Goal: Information Seeking & Learning: Find contact information

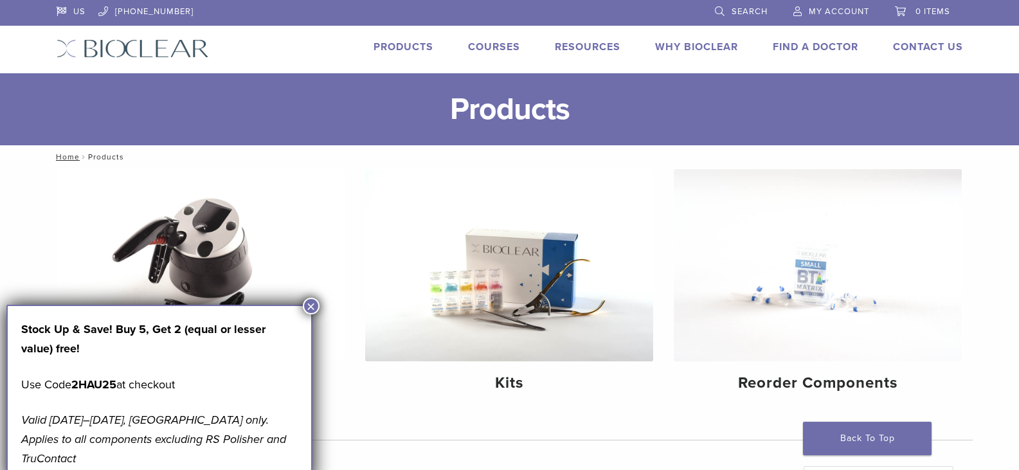
click at [309, 303] on button "×" at bounding box center [311, 306] width 17 height 17
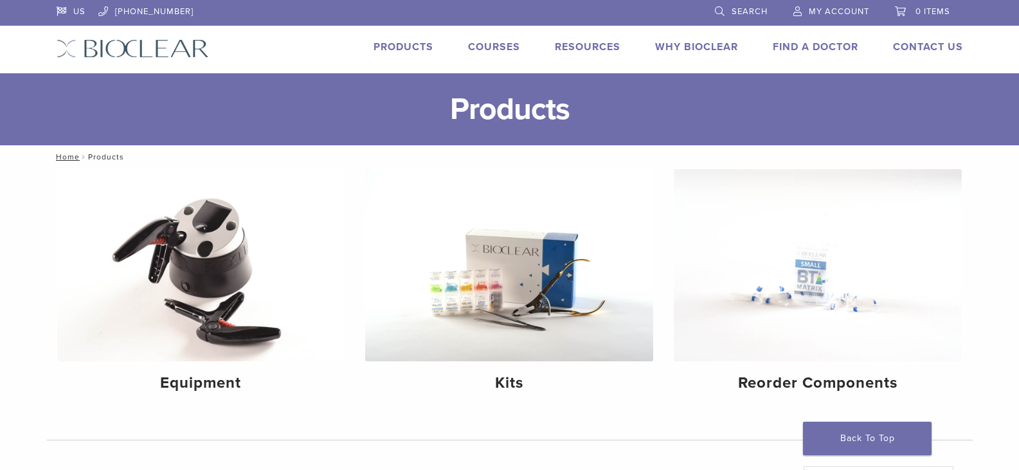
click at [702, 48] on link "Why Bioclear" at bounding box center [696, 47] width 83 height 13
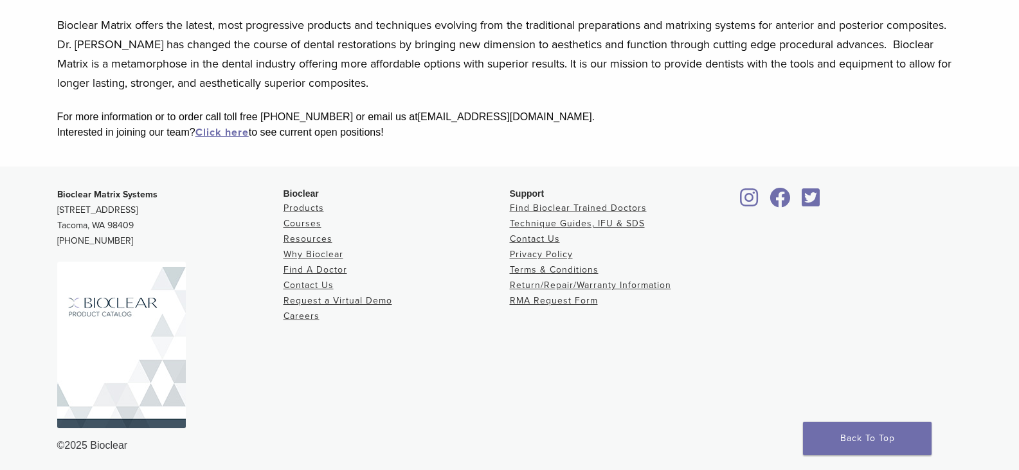
scroll to position [369, 0]
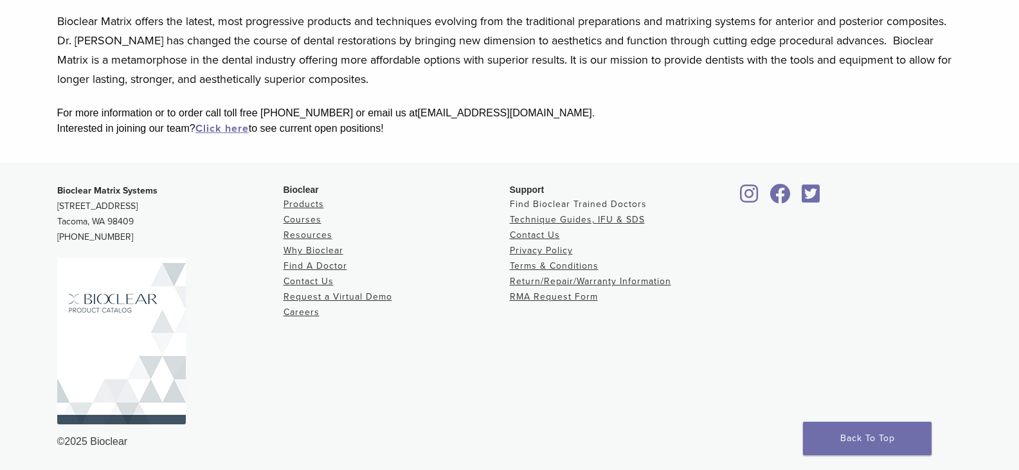
click at [579, 203] on link "Find Bioclear Trained Doctors" at bounding box center [578, 204] width 137 height 11
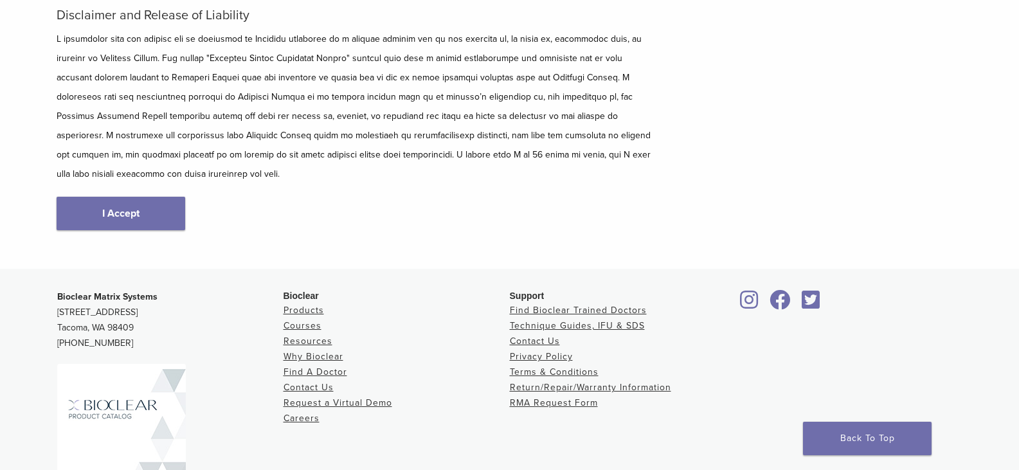
scroll to position [257, 0]
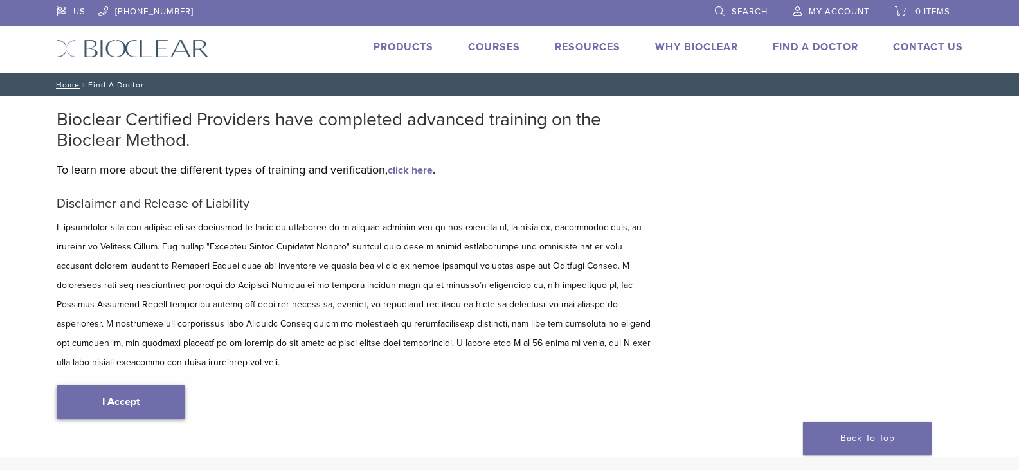
click at [165, 385] on link "I Accept" at bounding box center [121, 401] width 129 height 33
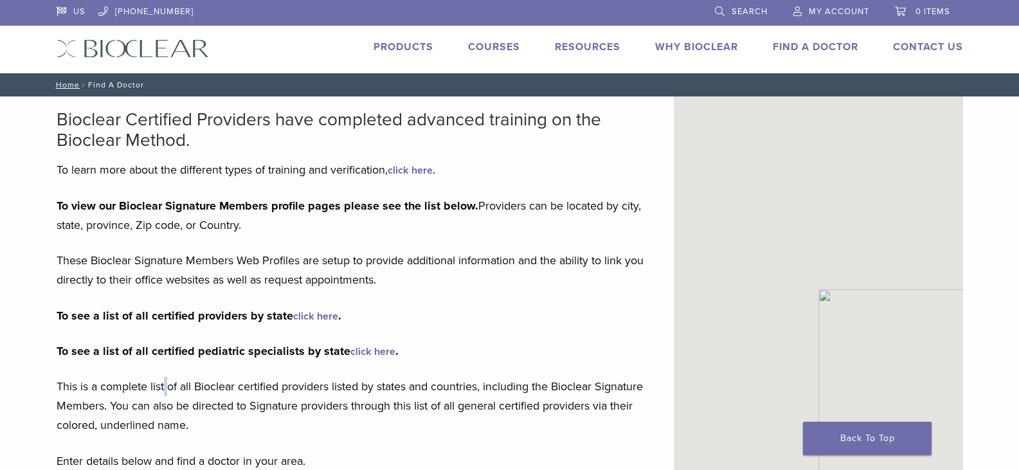
click at [165, 385] on p "This is a complete list of all Bioclear certified providers listed by states an…" at bounding box center [356, 406] width 598 height 58
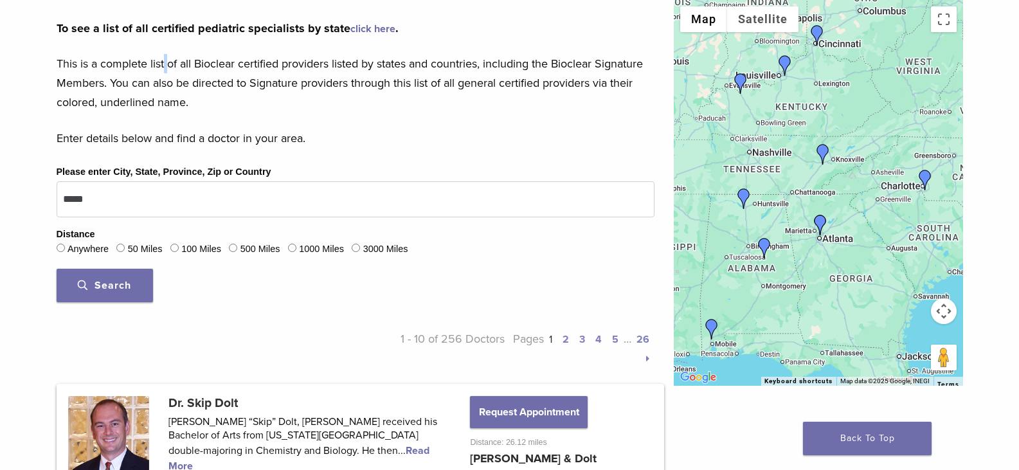
scroll to position [322, 0]
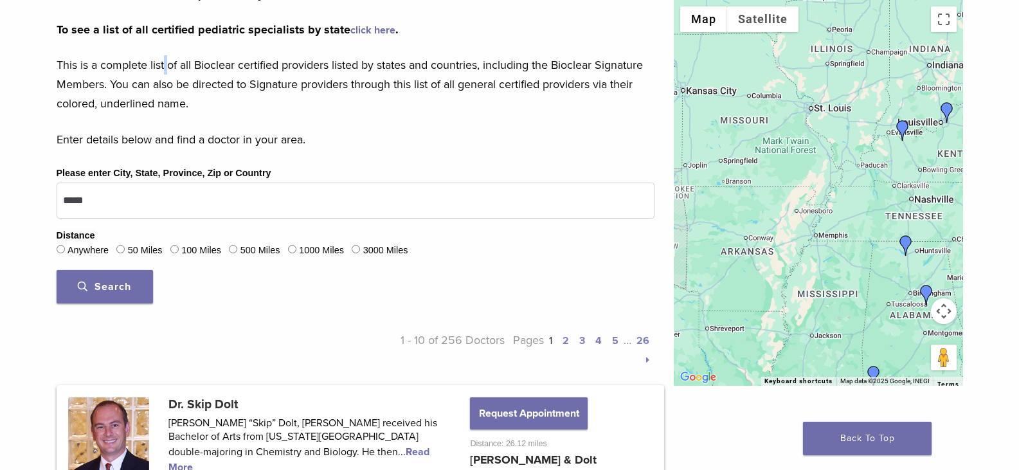
drag, startPoint x: 778, startPoint y: 261, endPoint x: 941, endPoint y: 308, distance: 170.0
click at [941, 308] on div "Map Terrain Satellite Labels Keyboard shortcuts Map Data Map data ©2025 Google,…" at bounding box center [818, 193] width 289 height 386
click at [751, 259] on div at bounding box center [818, 193] width 289 height 386
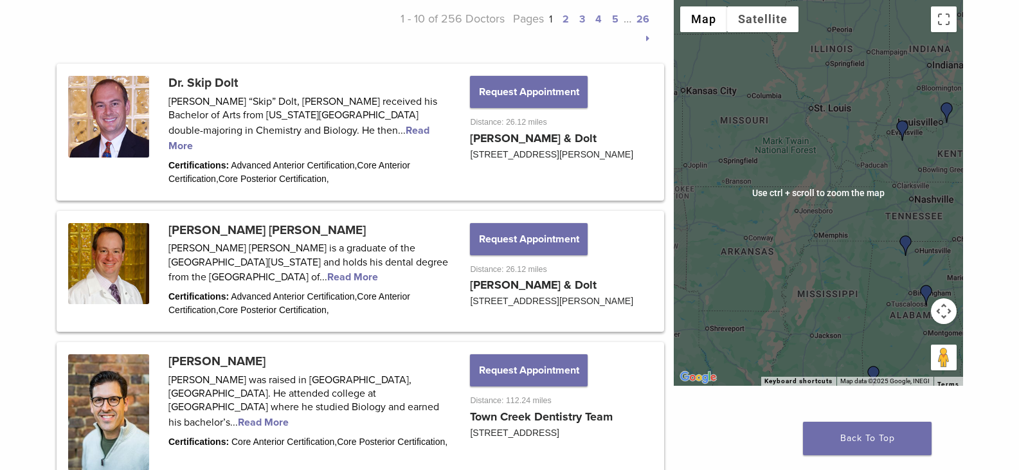
scroll to position [515, 0]
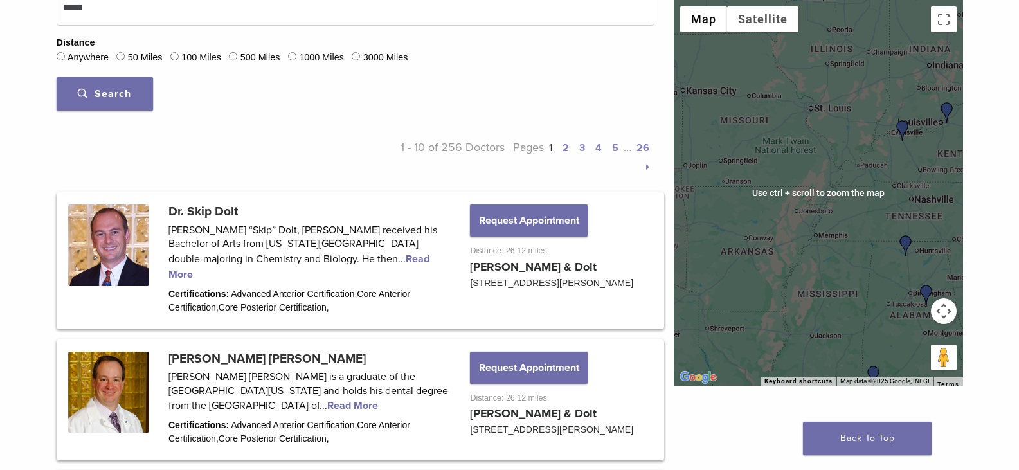
click at [769, 251] on div at bounding box center [818, 193] width 289 height 386
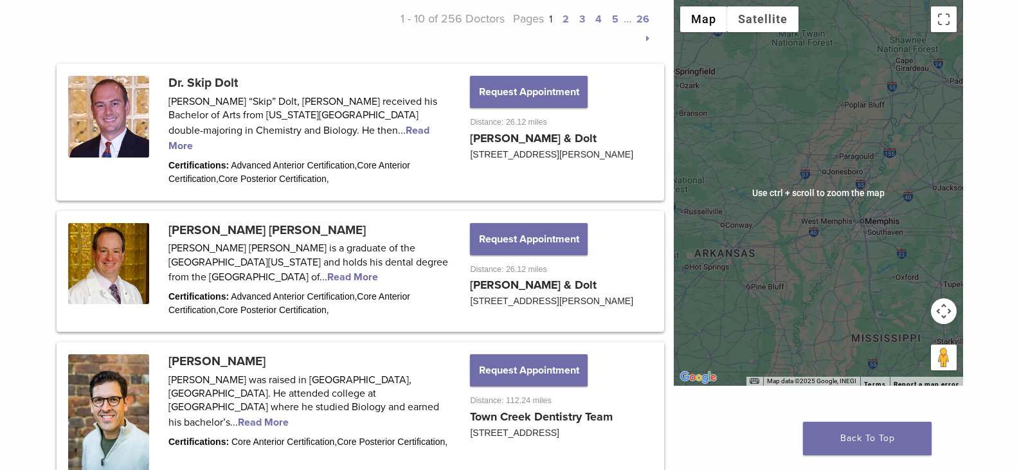
scroll to position [579, 0]
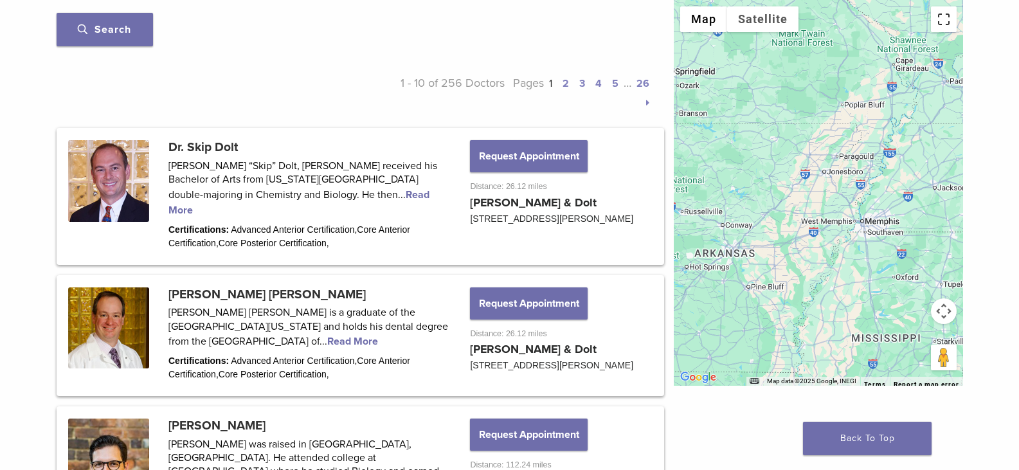
click at [947, 17] on button "Toggle fullscreen view" at bounding box center [944, 19] width 26 height 26
click at [566, 87] on link "2" at bounding box center [566, 83] width 6 height 13
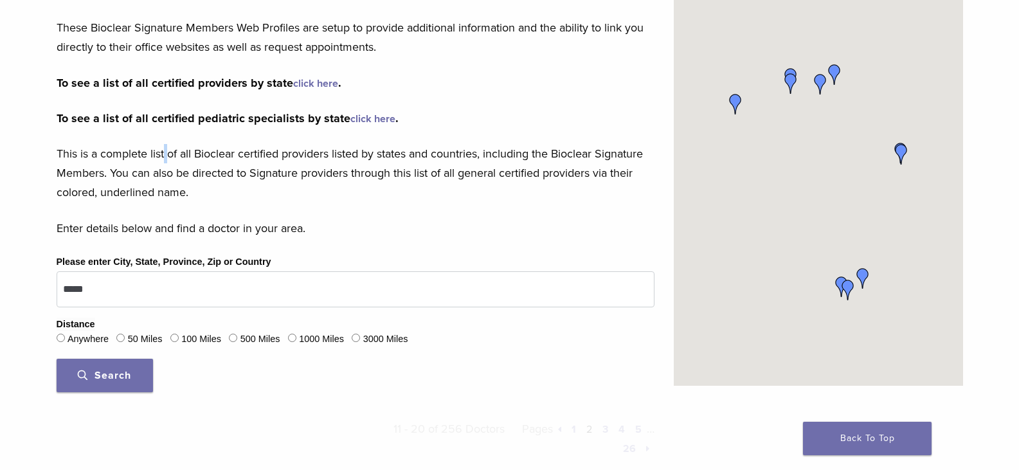
scroll to position [296, 0]
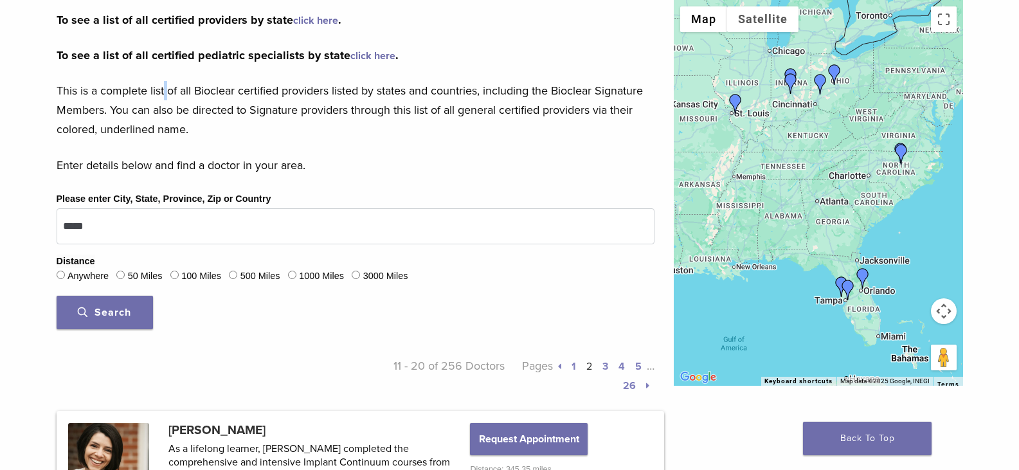
click at [143, 311] on button "Search" at bounding box center [105, 312] width 96 height 33
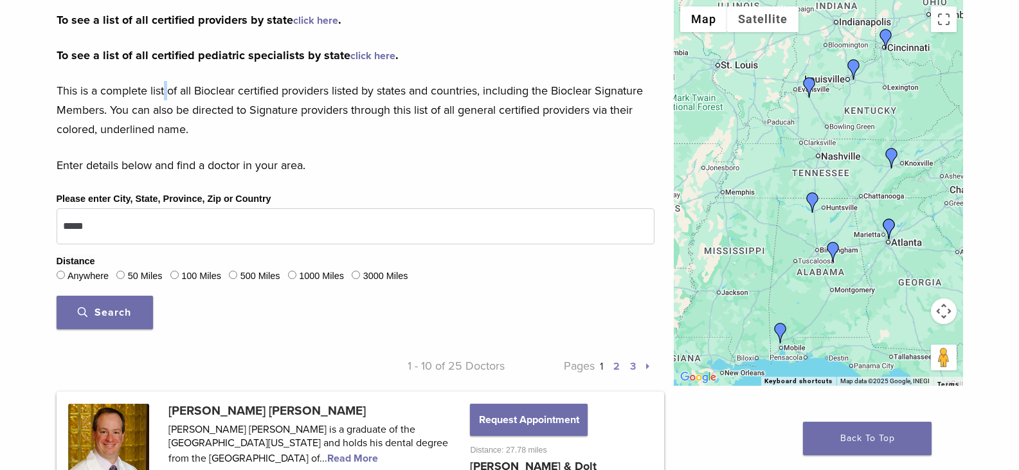
drag, startPoint x: 821, startPoint y: 284, endPoint x: 865, endPoint y: 293, distance: 44.8
click at [865, 293] on div at bounding box center [818, 193] width 289 height 386
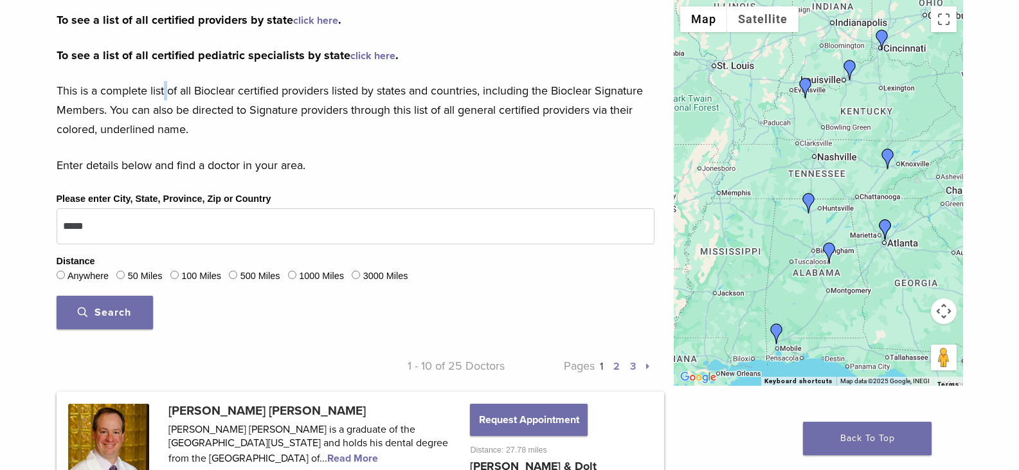
click at [99, 311] on span "Search" at bounding box center [104, 312] width 53 height 13
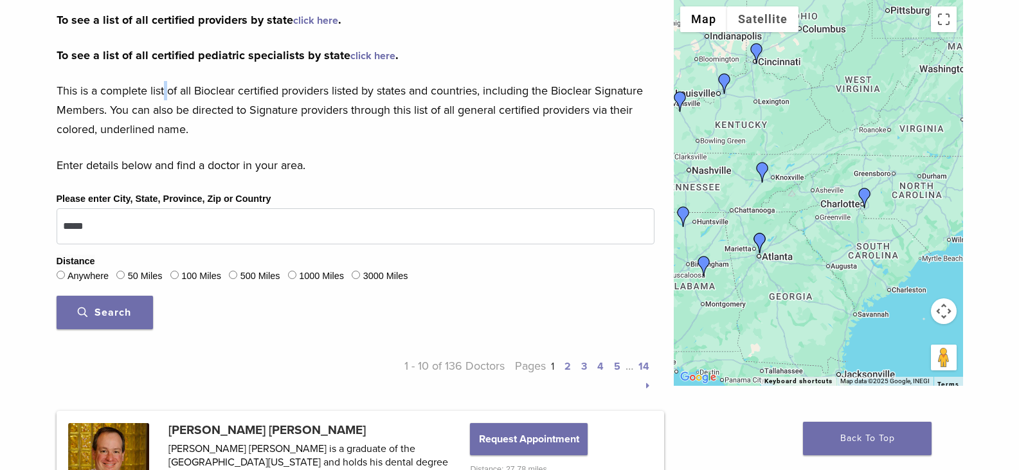
drag, startPoint x: 751, startPoint y: 268, endPoint x: 652, endPoint y: 287, distance: 101.5
click at [862, 194] on img "Dr. Ann Coambs" at bounding box center [865, 198] width 21 height 21
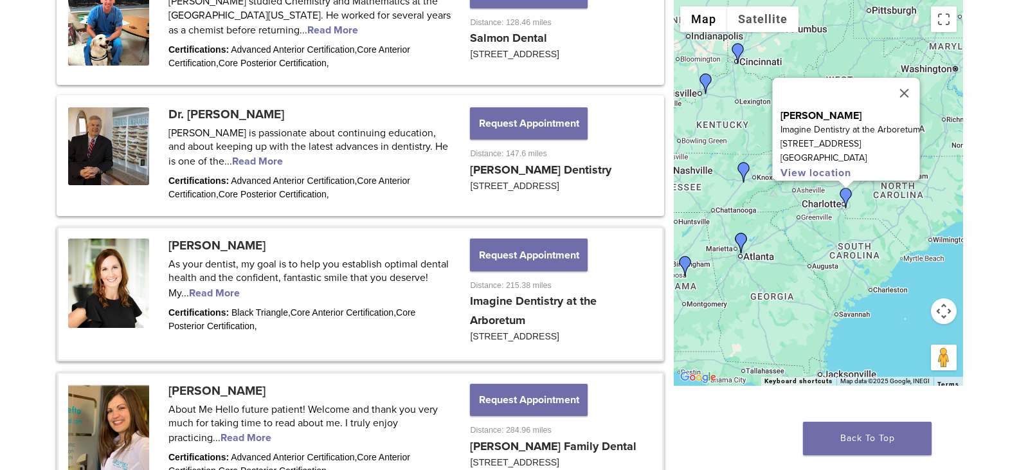
scroll to position [1398, 0]
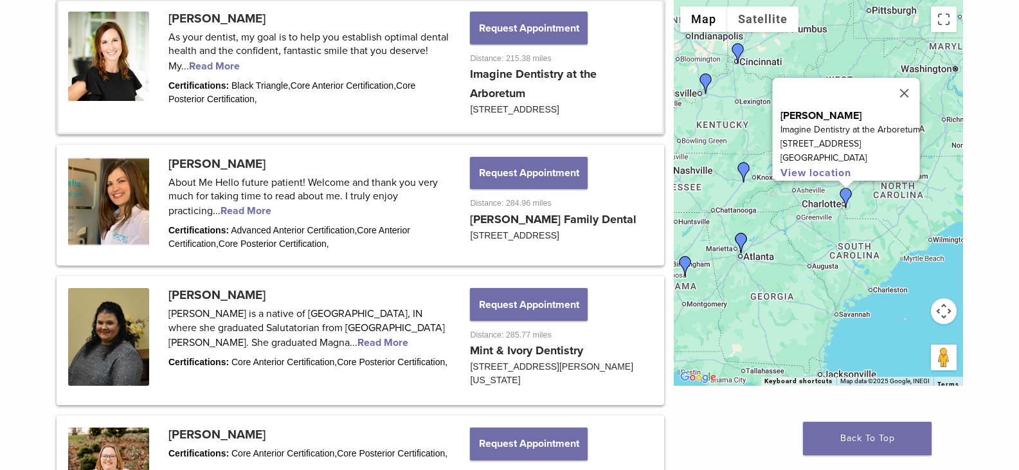
click at [738, 170] on img "Dr. Jeffrey Beeler" at bounding box center [744, 172] width 21 height 21
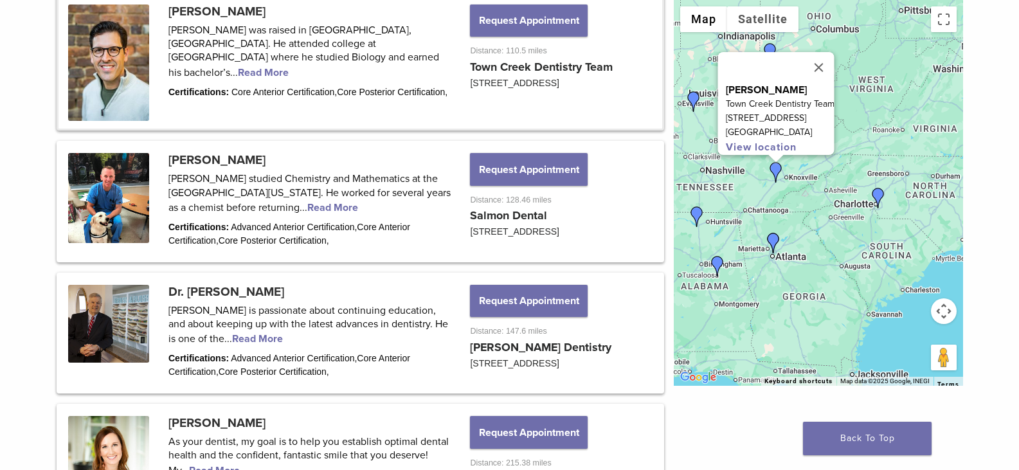
scroll to position [985, 0]
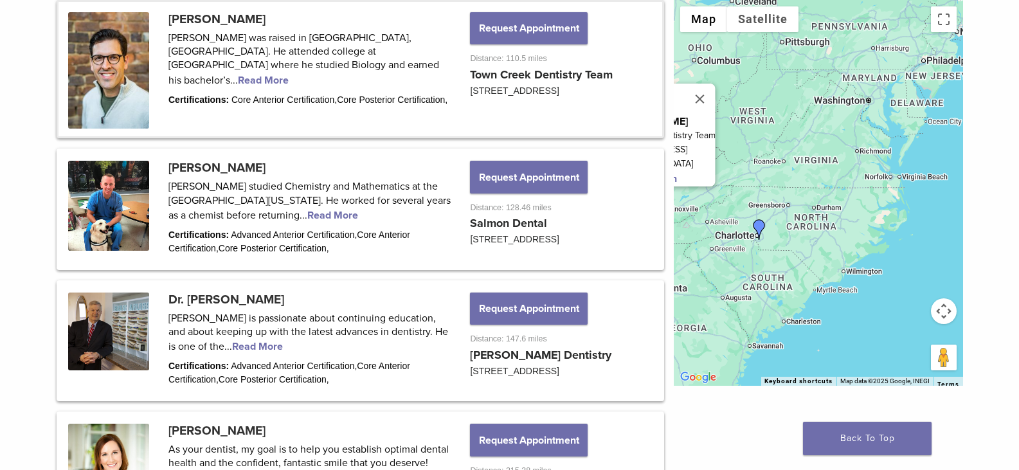
drag, startPoint x: 810, startPoint y: 305, endPoint x: 689, endPoint y: 337, distance: 125.0
click at [689, 337] on div "Dr. Jeffrey Beeler Town Creek Dentistry Team 875 Hwy 321 N. Lenoir City, TN 377…" at bounding box center [818, 193] width 289 height 386
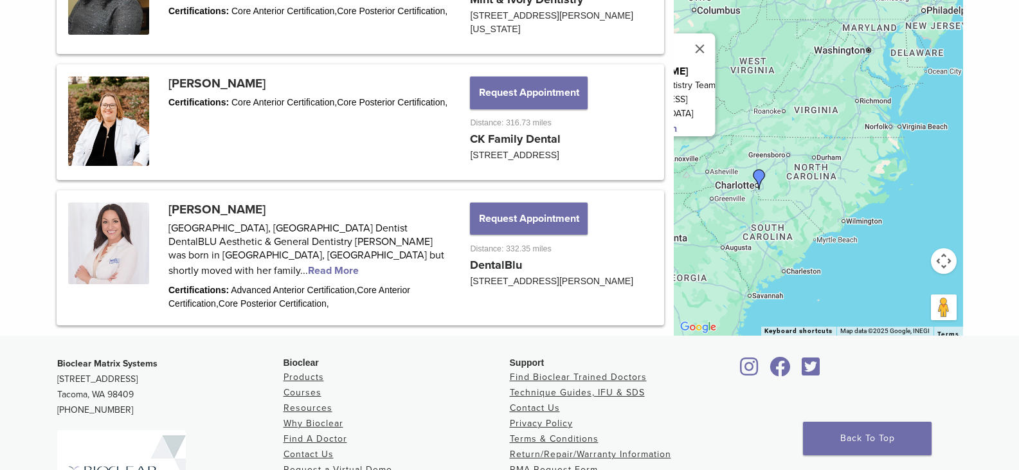
scroll to position [1886, 0]
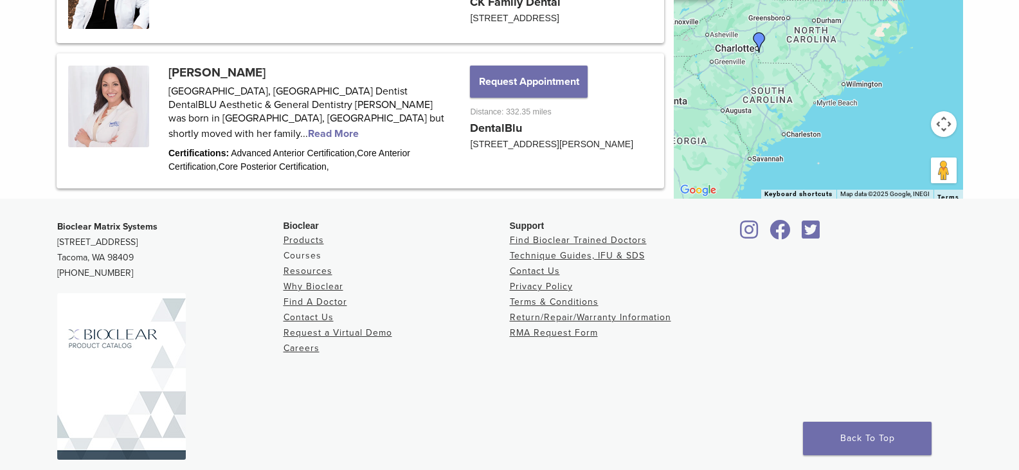
click at [307, 261] on link "Courses" at bounding box center [303, 255] width 38 height 11
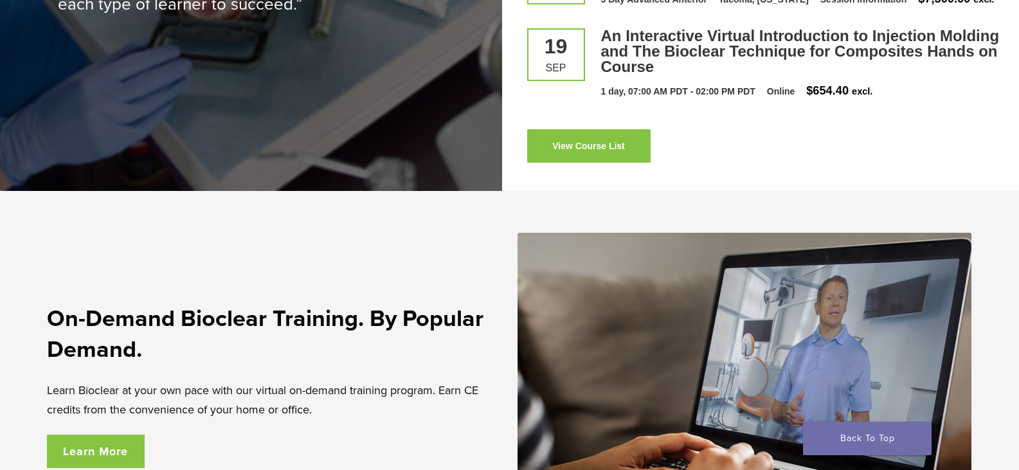
scroll to position [2058, 0]
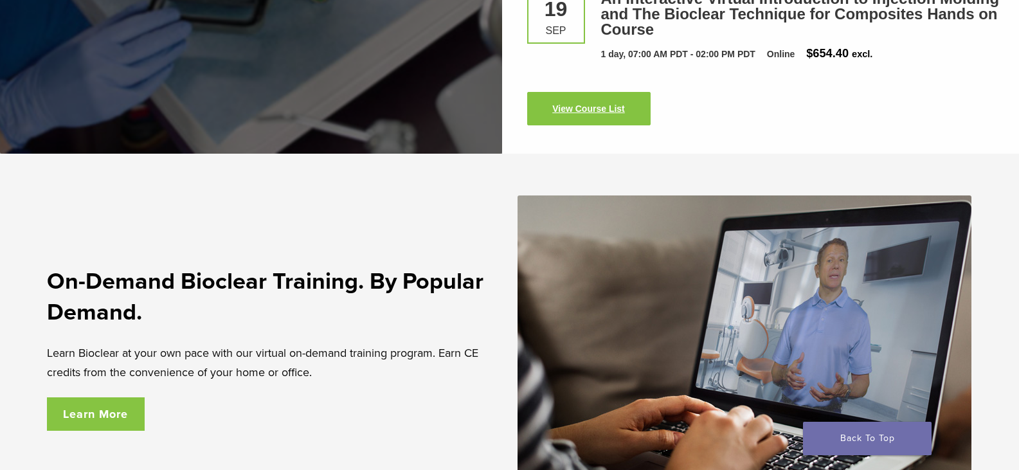
click at [575, 104] on link "View Course List" at bounding box center [588, 108] width 123 height 33
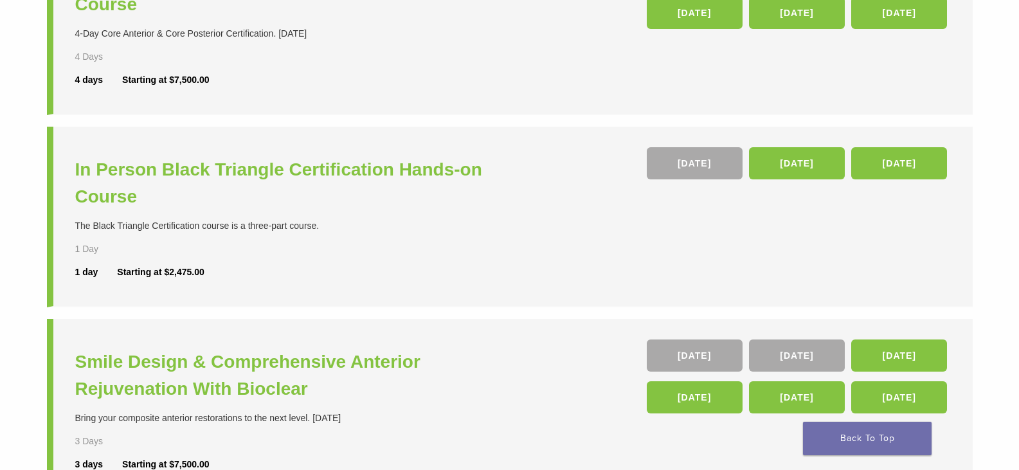
scroll to position [386, 0]
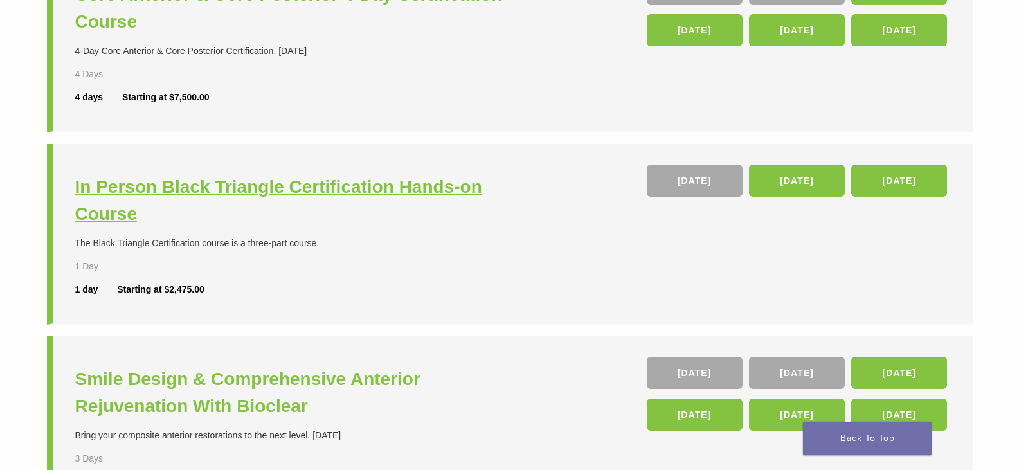
click at [296, 184] on h3 "In Person Black Triangle Certification Hands-on Course" at bounding box center [294, 201] width 438 height 54
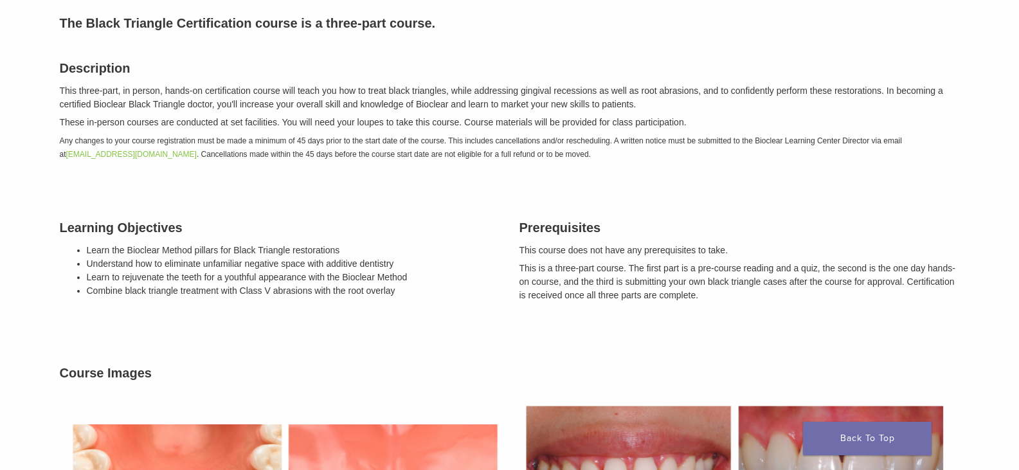
scroll to position [64, 0]
